Goal: Transaction & Acquisition: Purchase product/service

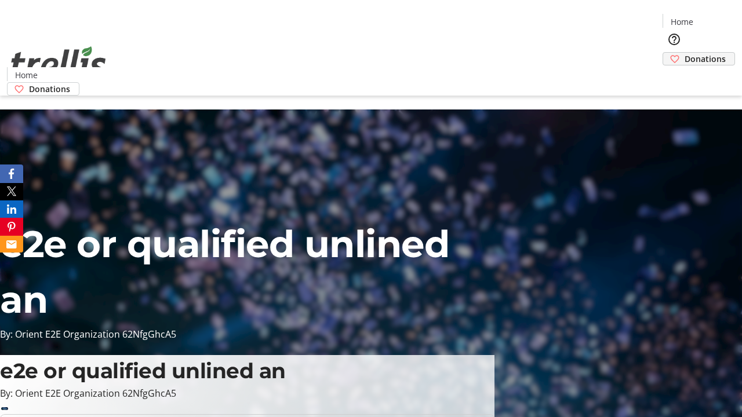
click at [684, 53] on span "Donations" at bounding box center [704, 59] width 41 height 12
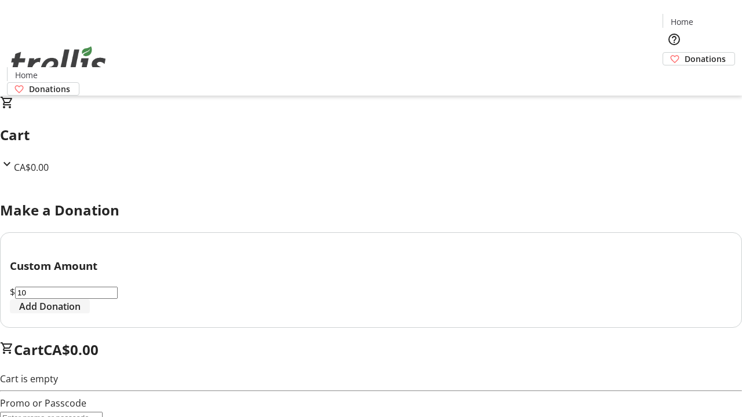
click at [81, 313] on span "Add Donation" at bounding box center [49, 307] width 61 height 14
select select "CA"
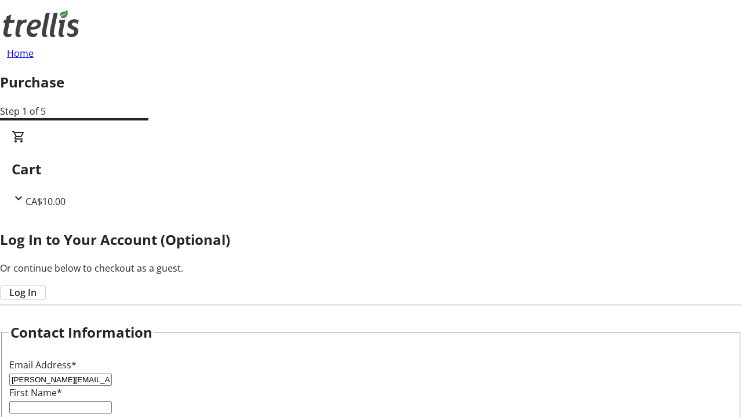
type input "[PERSON_NAME][EMAIL_ADDRESS][DOMAIN_NAME]"
type input "[PERSON_NAME]"
type input "[STREET_ADDRESS][PERSON_NAME]"
type input "Kelowna"
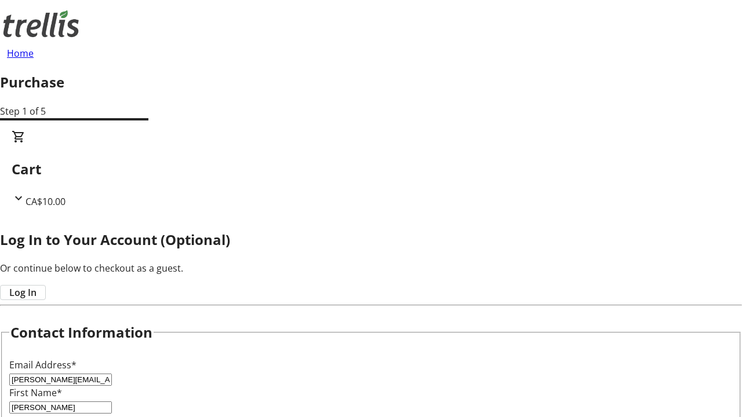
select select "BC"
type input "Kelowna"
type input "V1Y 0C2"
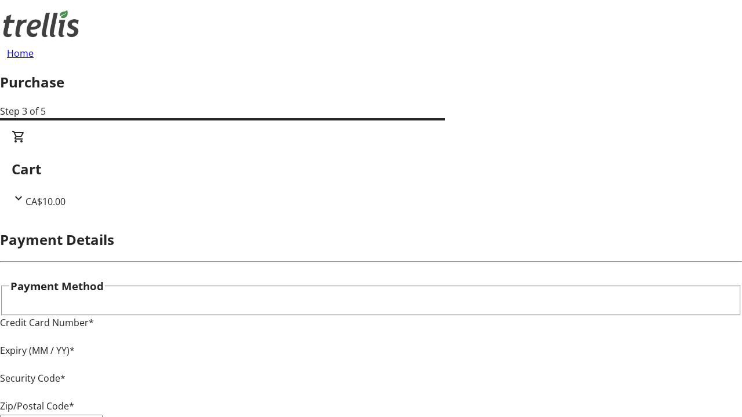
type input "V1Y 0C2"
